Goal: Task Accomplishment & Management: Manage account settings

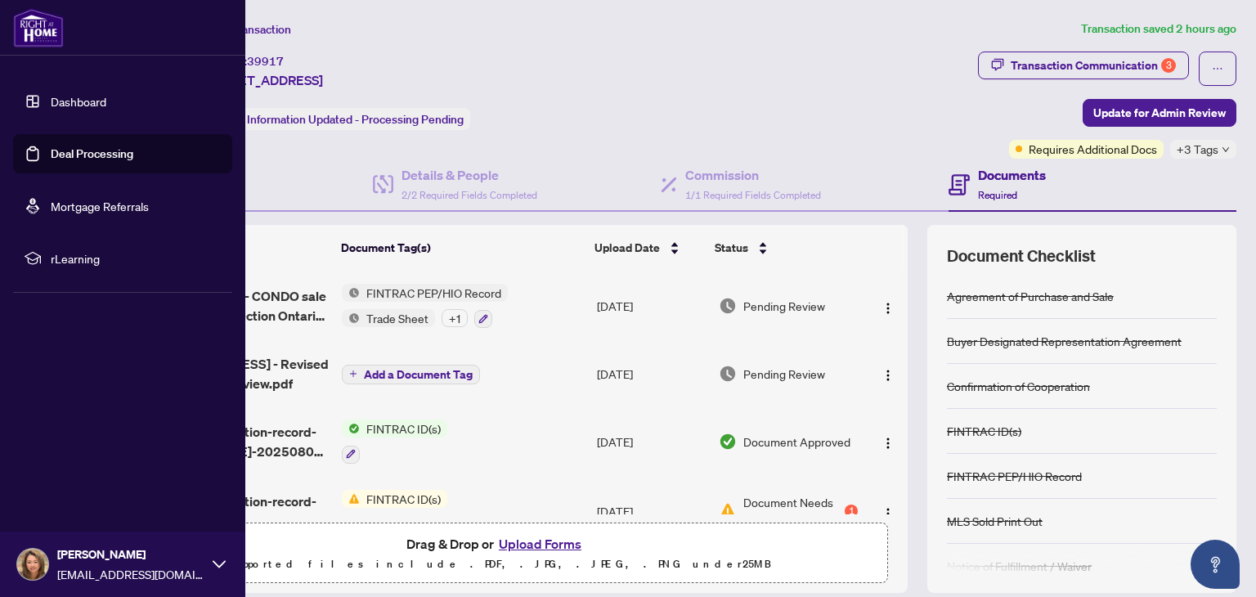
click at [101, 155] on link "Deal Processing" at bounding box center [92, 153] width 83 height 15
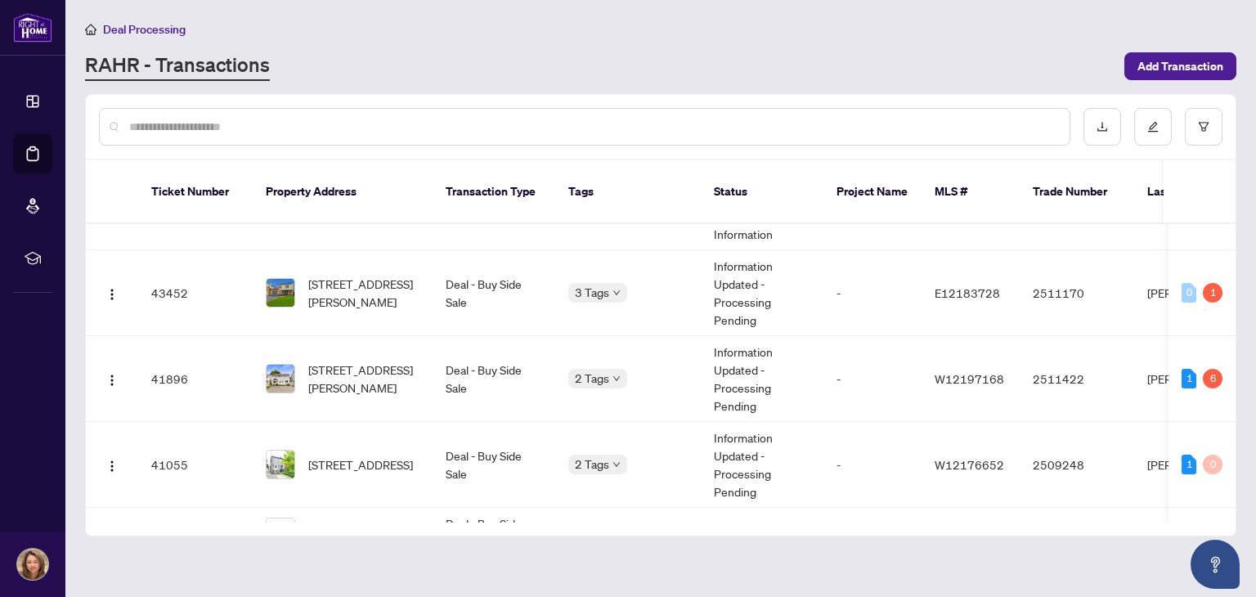
scroll to position [494, 0]
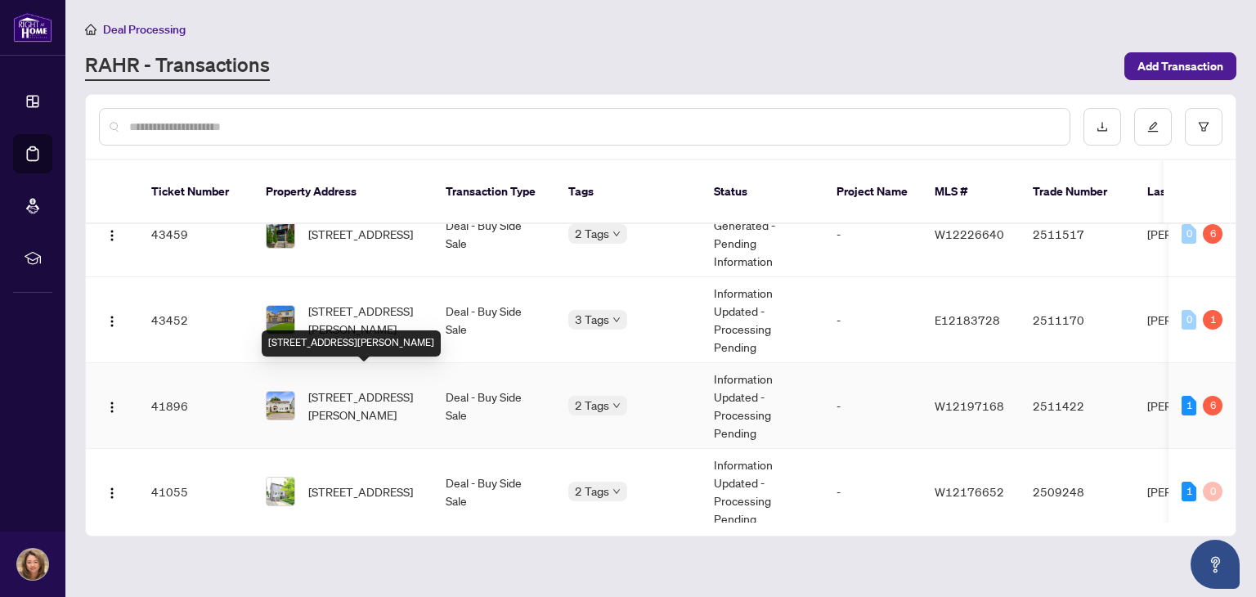
click at [330, 387] on span "[STREET_ADDRESS][PERSON_NAME]" at bounding box center [363, 405] width 111 height 36
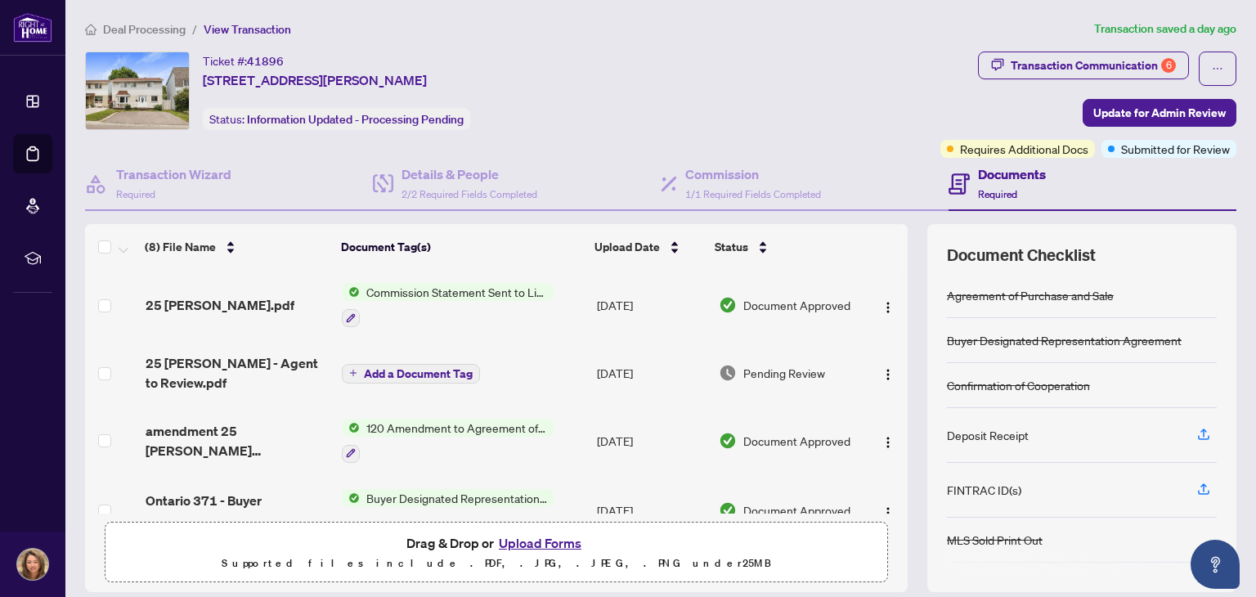
click at [719, 81] on div "Ticket #: 41896 [STREET_ADDRESS][PERSON_NAME] Status: Information Updated - Pro…" at bounding box center [509, 90] width 849 height 78
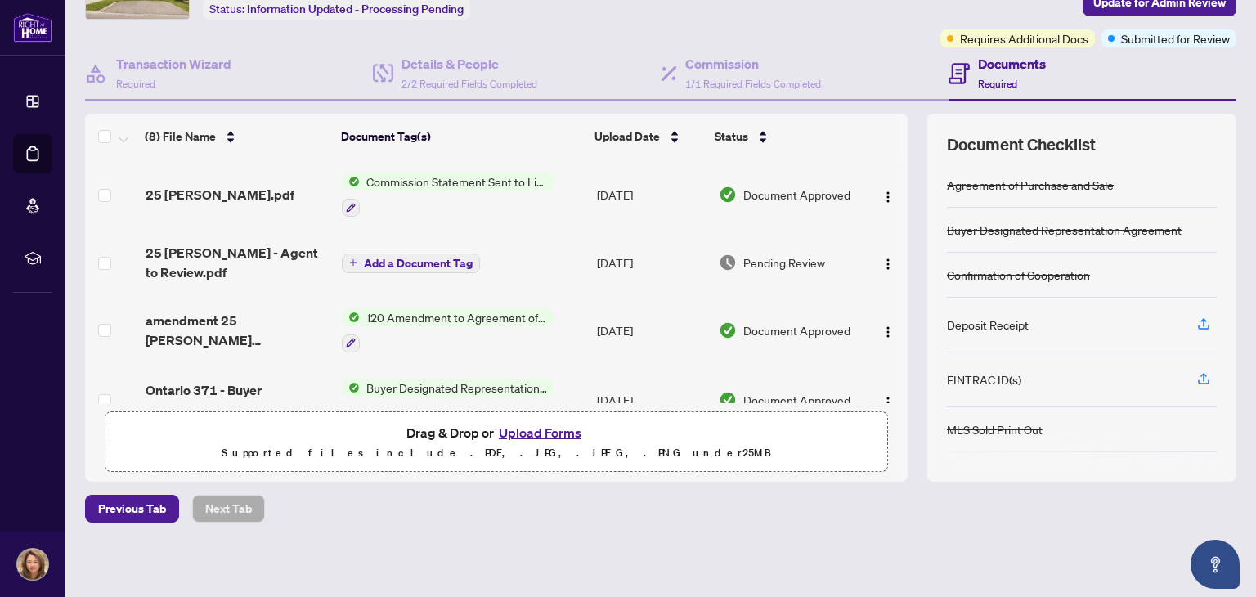
click at [538, 429] on button "Upload Forms" at bounding box center [540, 432] width 92 height 21
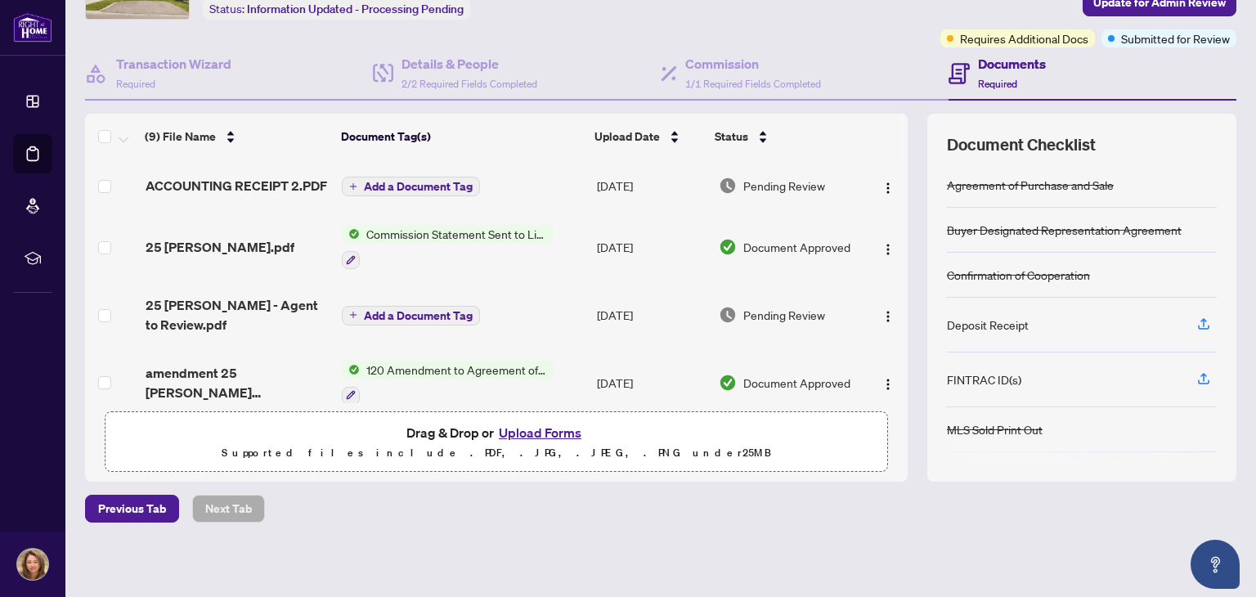
click at [396, 192] on span "Add a Document Tag" at bounding box center [418, 186] width 109 height 11
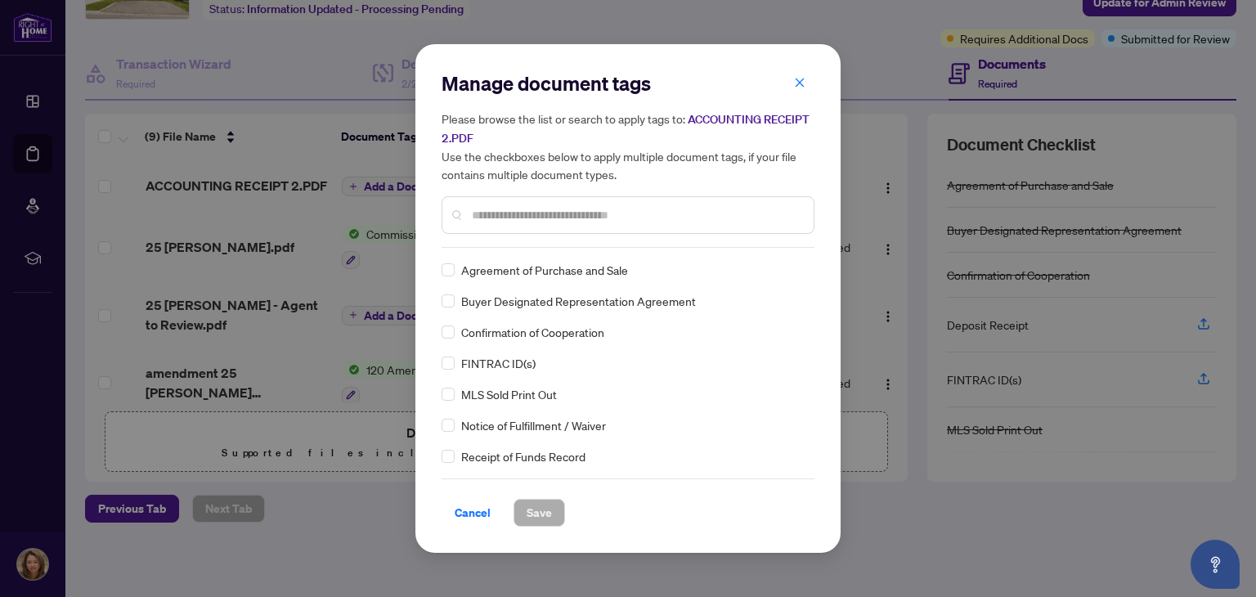
click at [588, 245] on div "Manage document tags Please browse the list or search to apply tags to: ACCOUNT…" at bounding box center [627, 158] width 373 height 177
click at [613, 218] on input "text" at bounding box center [636, 215] width 329 height 18
type input "*"
type input "*******"
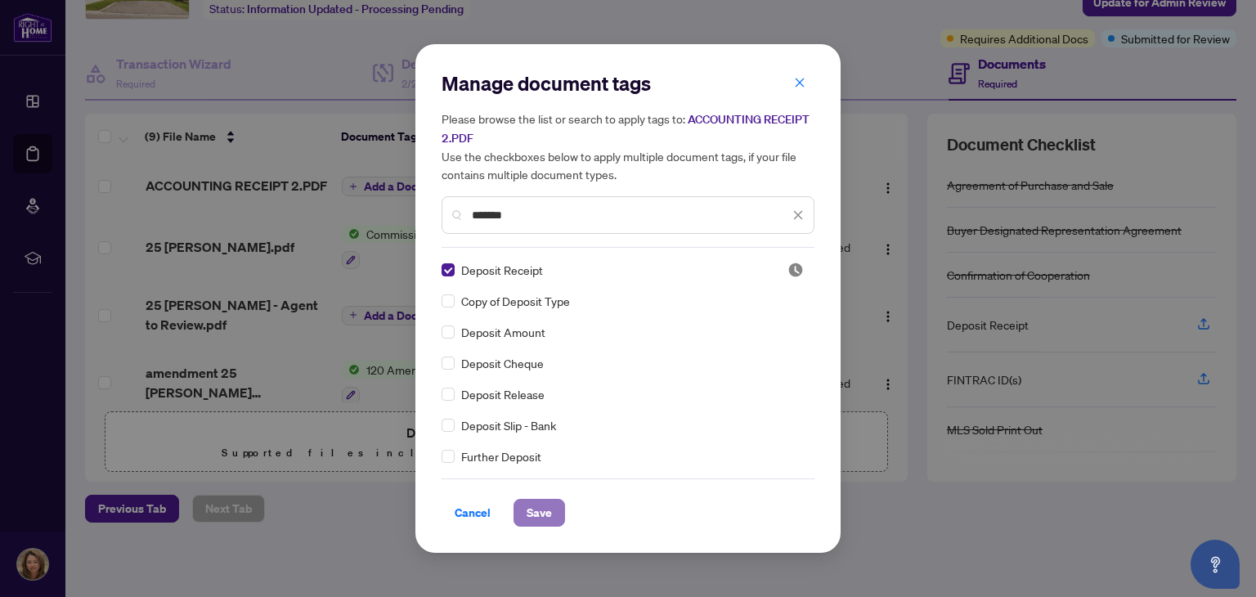
click at [538, 510] on span "Save" at bounding box center [538, 512] width 25 height 26
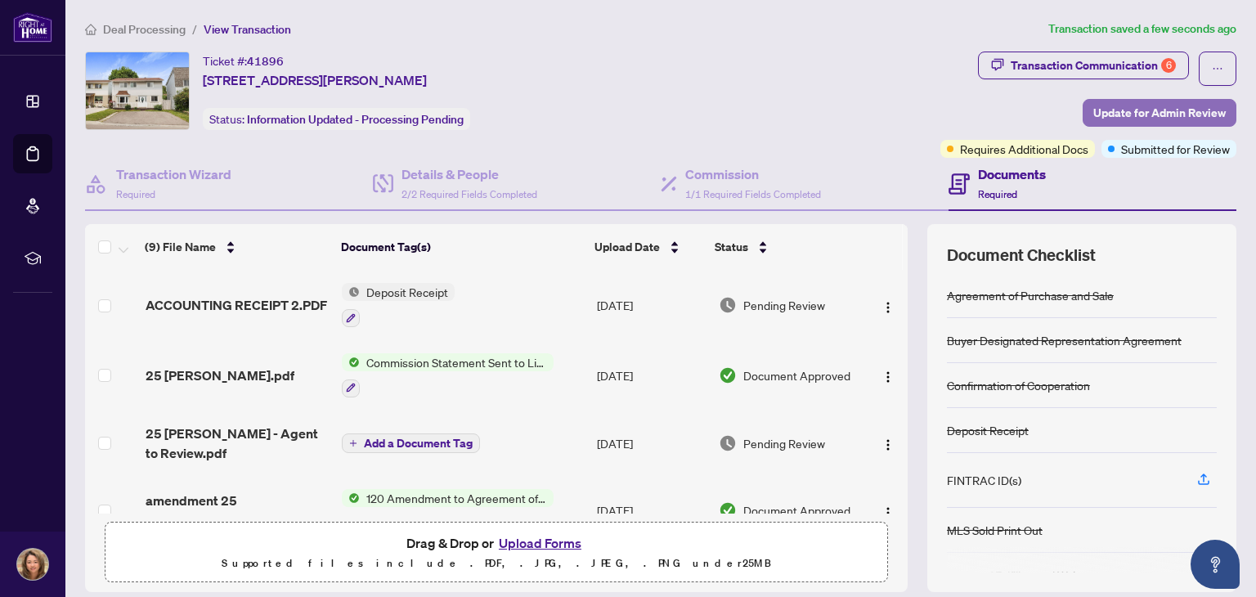
click at [1144, 110] on span "Update for Admin Review" at bounding box center [1159, 113] width 132 height 26
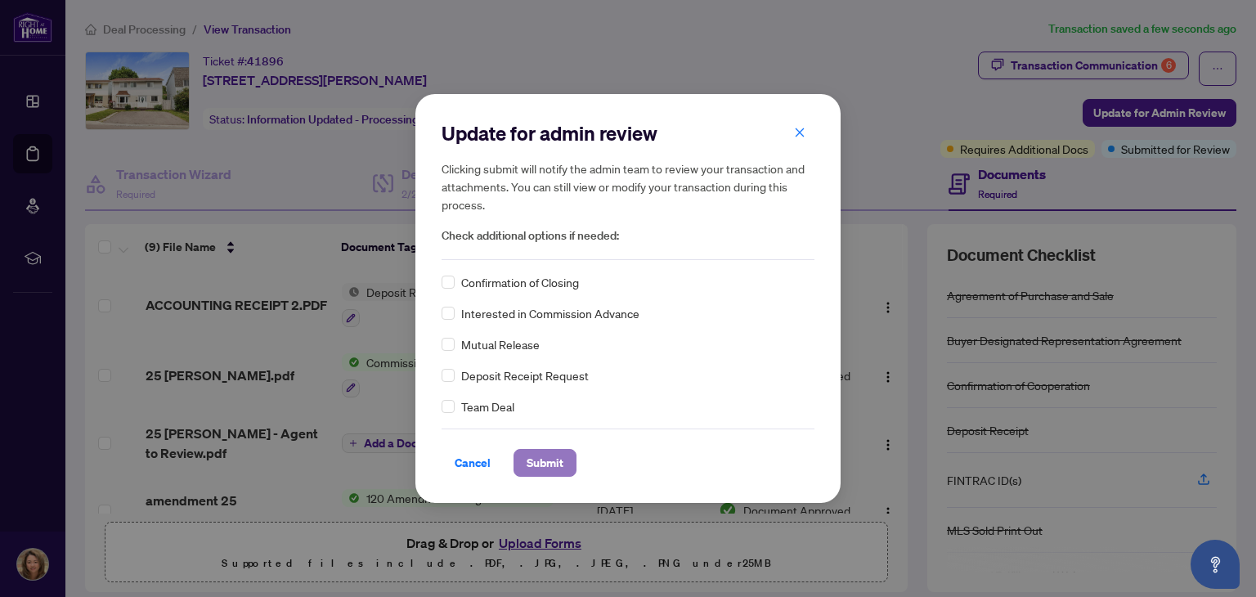
click at [536, 462] on span "Submit" at bounding box center [544, 463] width 37 height 26
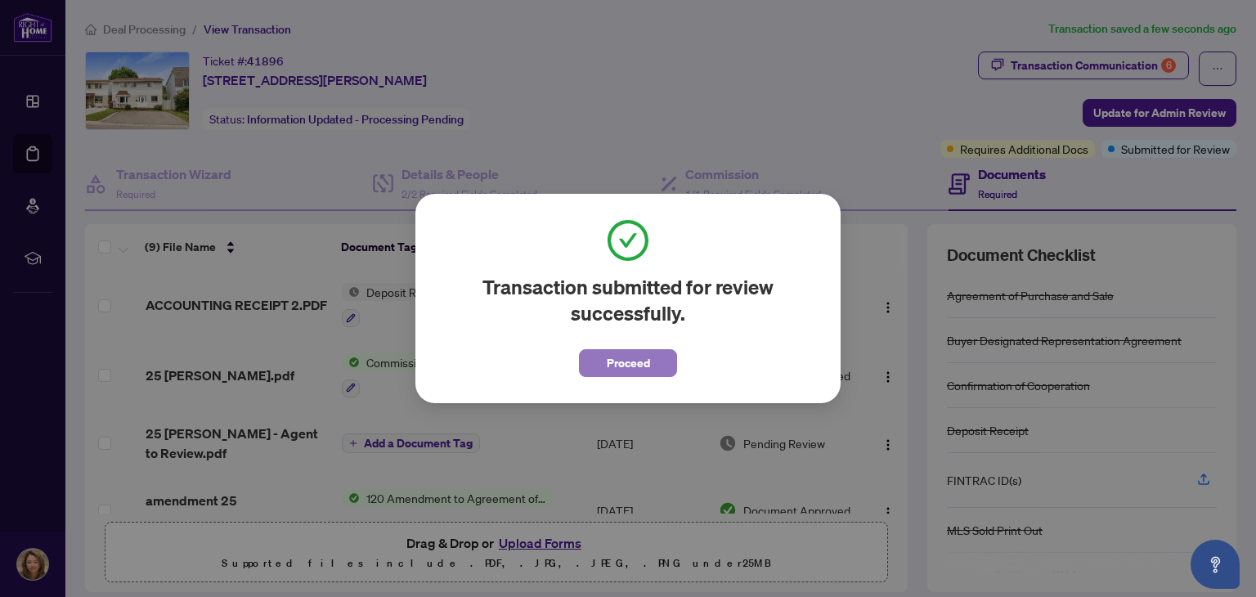
click at [629, 365] on span "Proceed" at bounding box center [628, 363] width 43 height 26
